Goal: Task Accomplishment & Management: Manage account settings

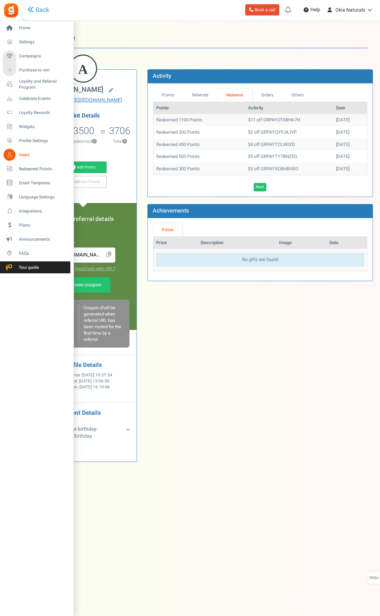
click at [21, 154] on span "Users" at bounding box center [43, 155] width 49 height 6
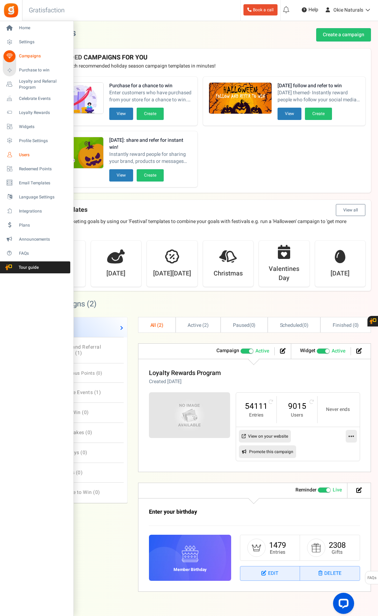
click at [19, 153] on span "Users" at bounding box center [43, 155] width 49 height 6
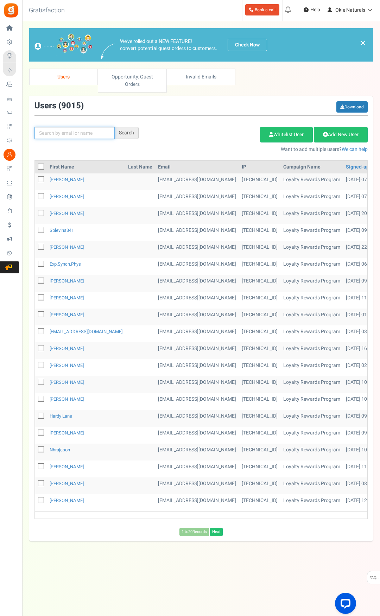
click at [57, 133] on input "text" at bounding box center [74, 133] width 80 height 12
type input "schulte"
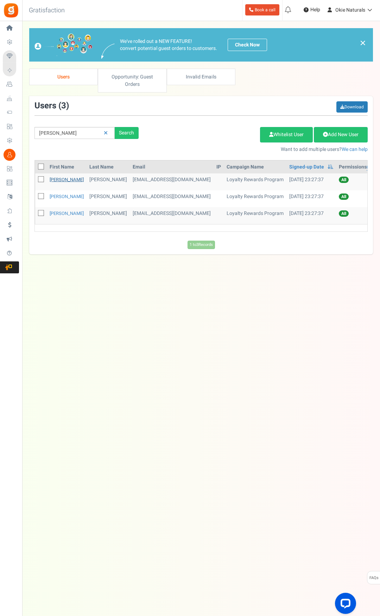
click at [56, 178] on link "Bryan" at bounding box center [67, 179] width 34 height 7
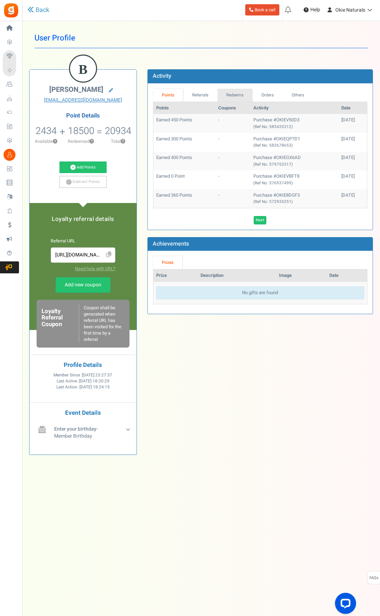
click at [223, 95] on link "Redeems" at bounding box center [234, 95] width 35 height 13
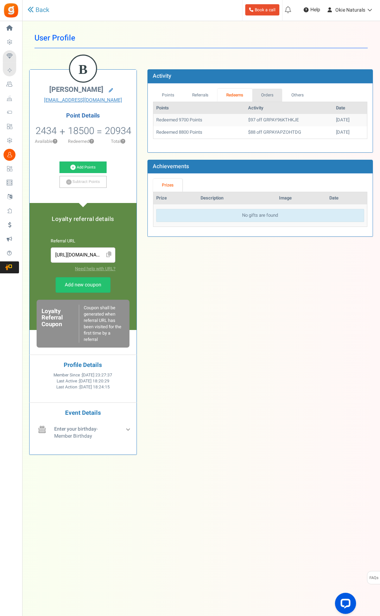
click at [266, 94] on link "Orders" at bounding box center [267, 95] width 30 height 13
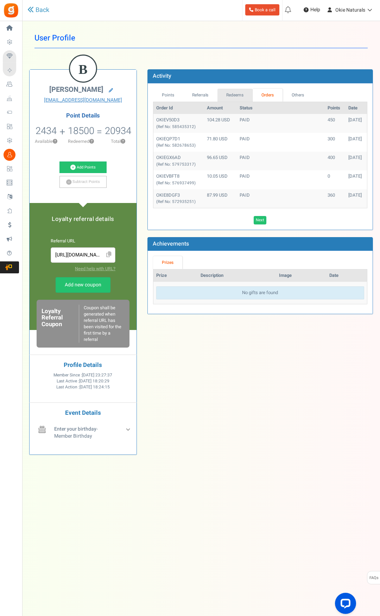
click at [224, 97] on link "Redeems" at bounding box center [234, 95] width 35 height 13
